Goal: Task Accomplishment & Management: Manage account settings

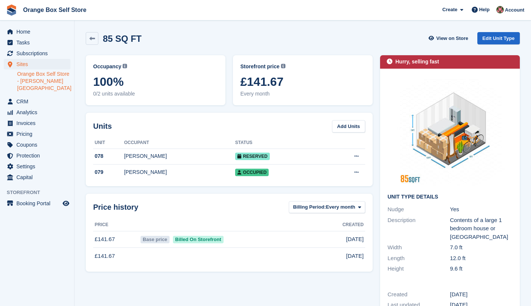
click at [28, 31] on span "Home" at bounding box center [38, 31] width 45 height 10
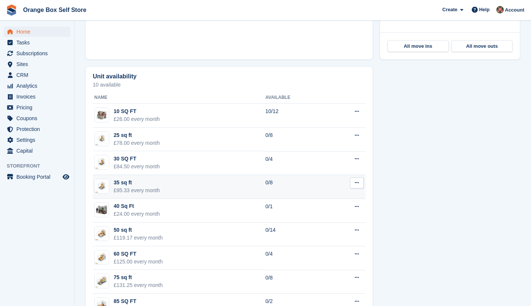
scroll to position [437, 0]
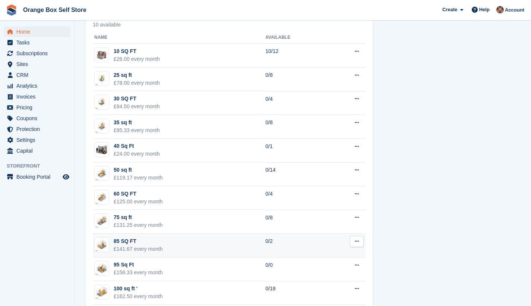
click at [285, 246] on td "0/2" at bounding box center [296, 245] width 62 height 24
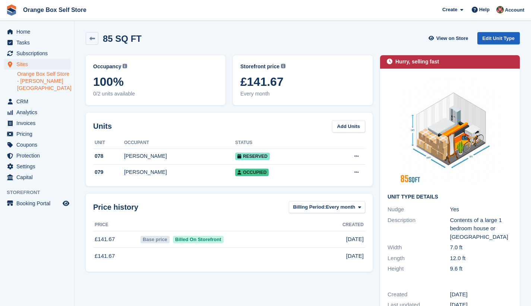
click at [496, 38] on link "Edit Unit Type" at bounding box center [499, 38] width 43 height 12
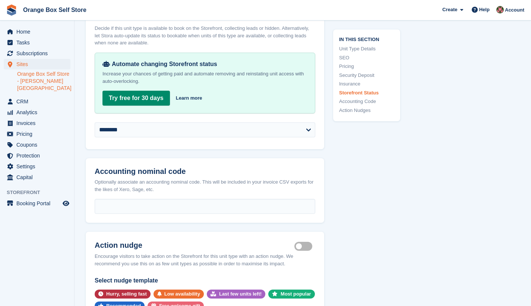
scroll to position [1098, 0]
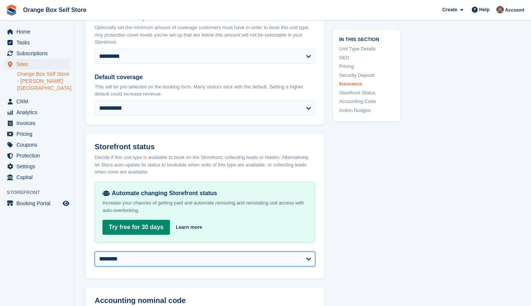
select select "**********"
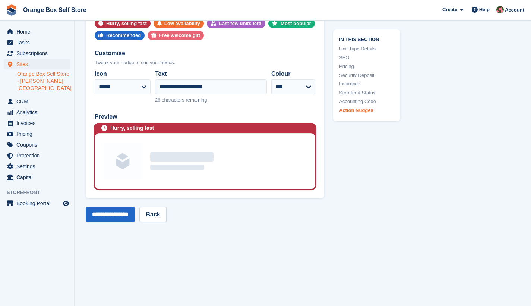
scroll to position [1427, 0]
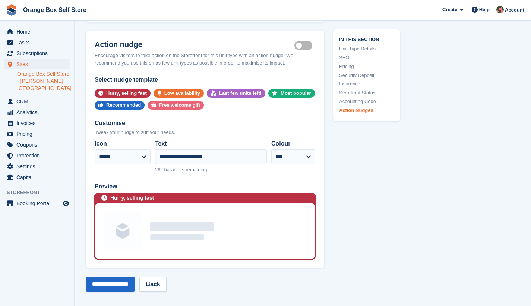
click at [308, 45] on label "Is active" at bounding box center [305, 45] width 21 height 1
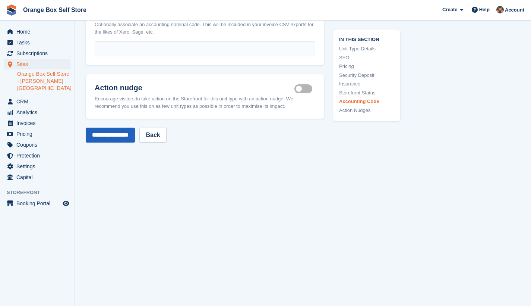
click at [113, 130] on input "**********" at bounding box center [110, 135] width 49 height 15
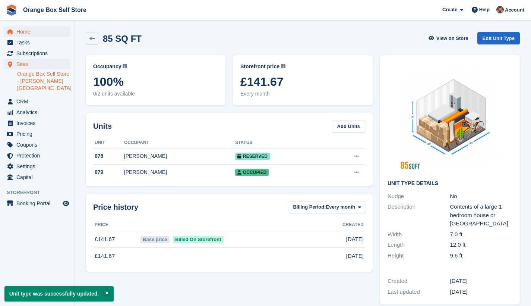
click at [28, 32] on span "Home" at bounding box center [38, 31] width 45 height 10
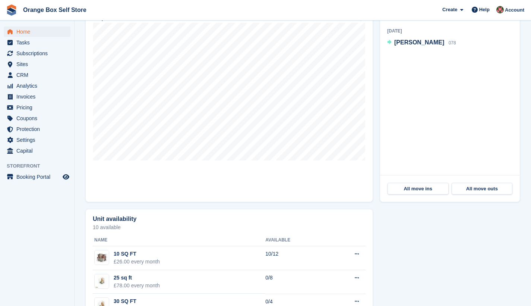
scroll to position [299, 0]
